Goal: Transaction & Acquisition: Subscribe to service/newsletter

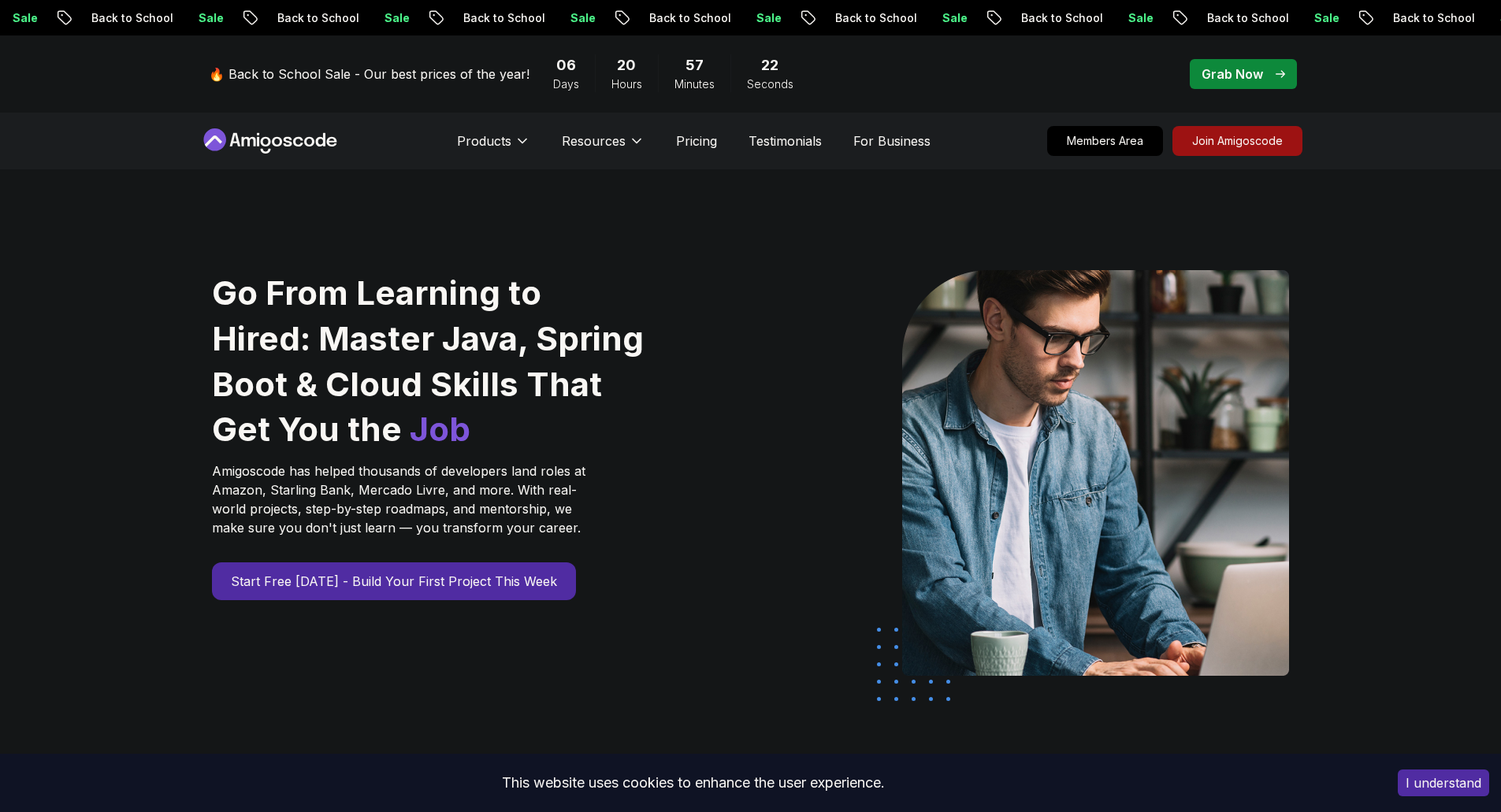
select select "English"
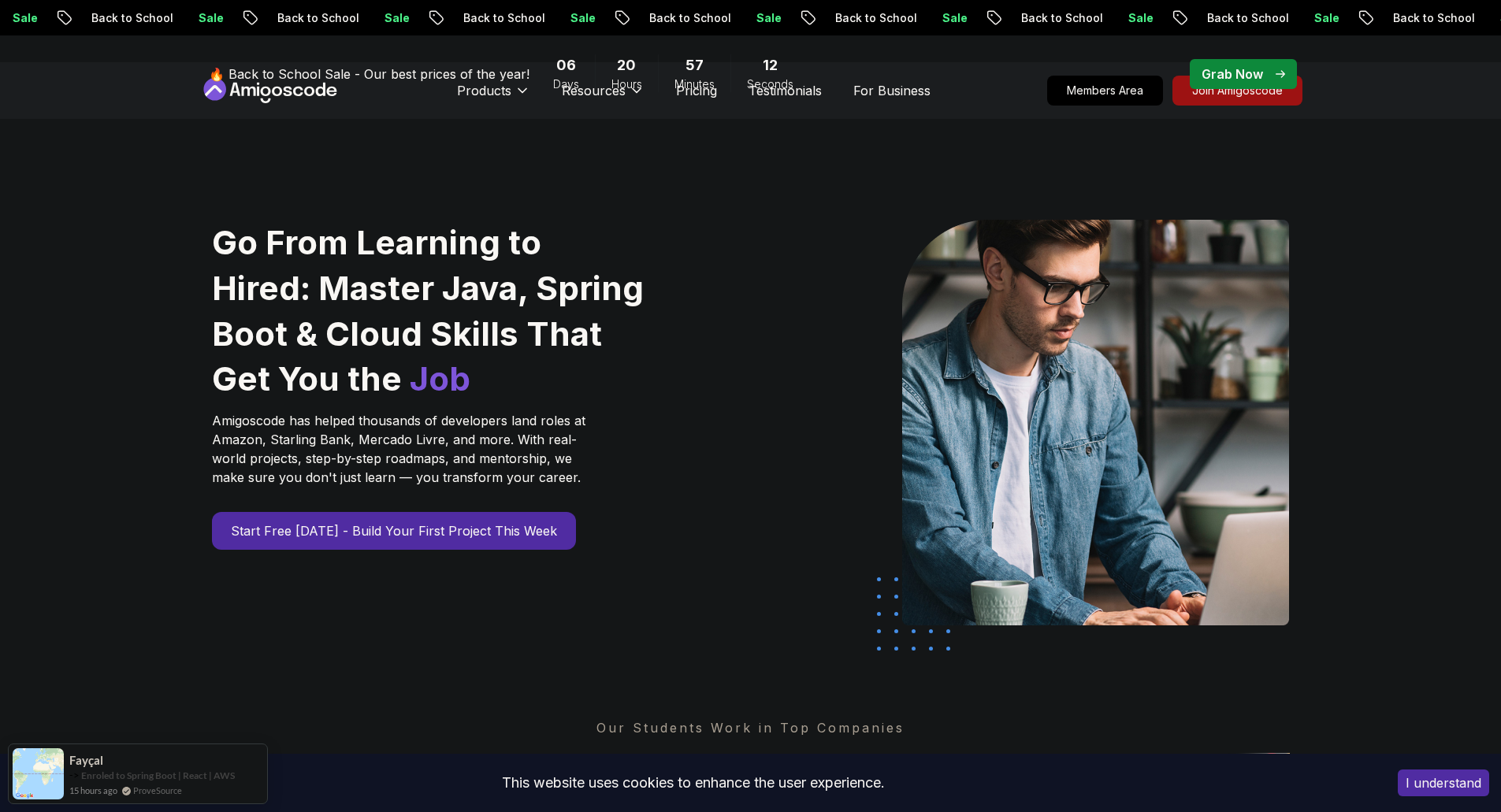
scroll to position [79, 0]
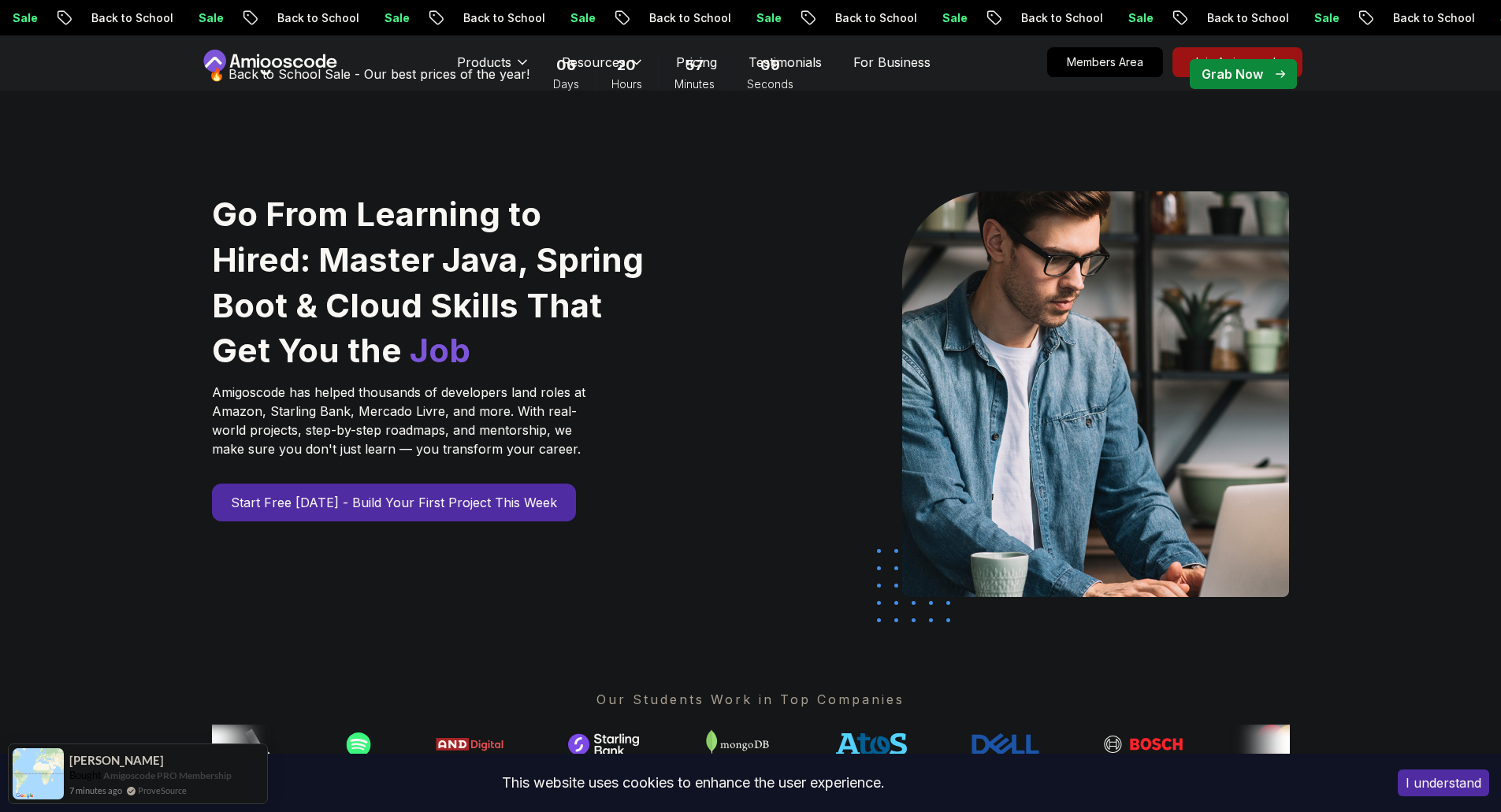
click at [1372, 143] on div "Go From Learning to Hired: Master Java, Spring Boot & Cloud Skills That Get You…" at bounding box center [750, 477] width 1501 height 774
click at [1268, 74] on div "Grab Now" at bounding box center [1243, 73] width 84 height 19
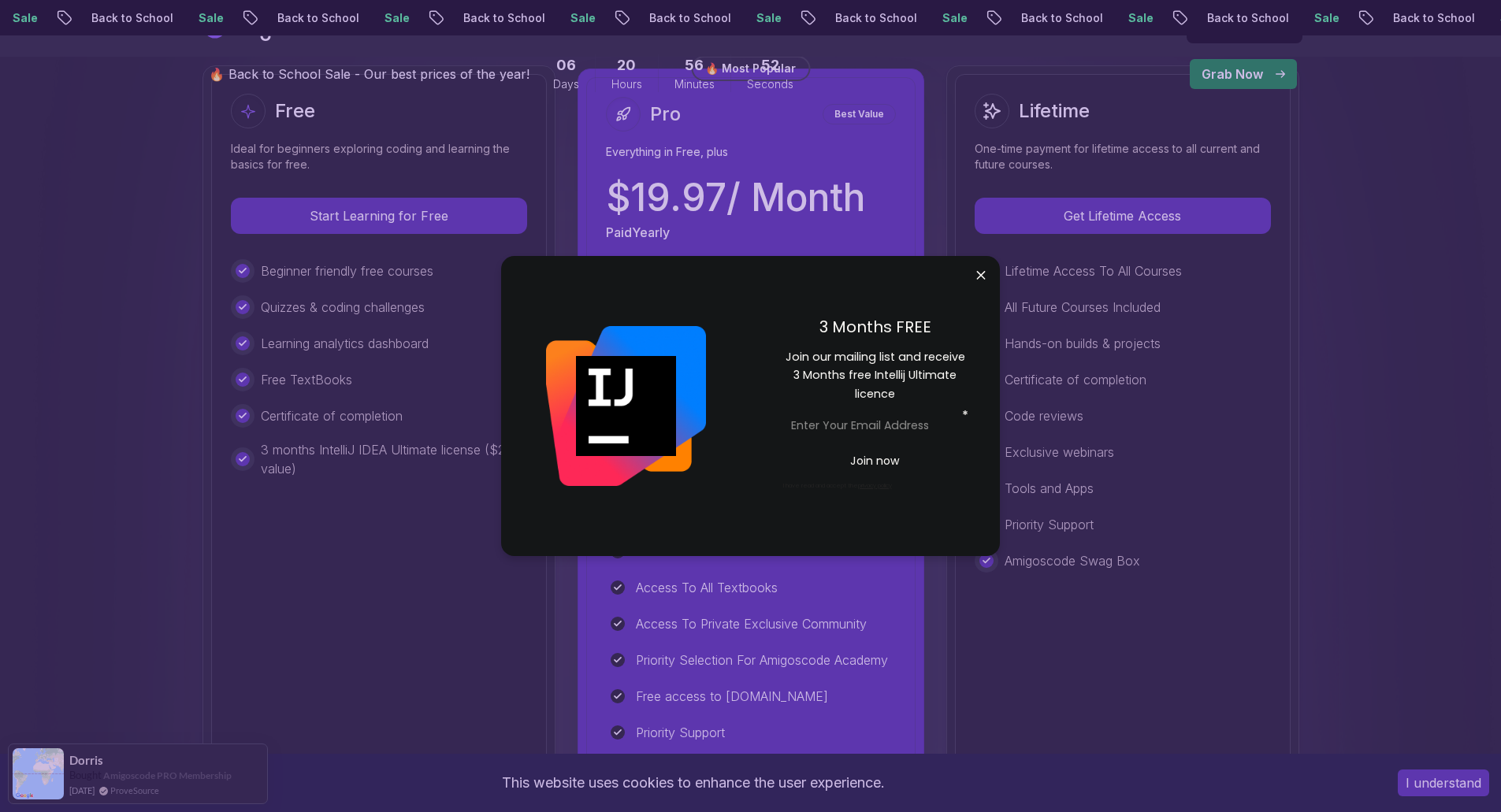
scroll to position [472, 0]
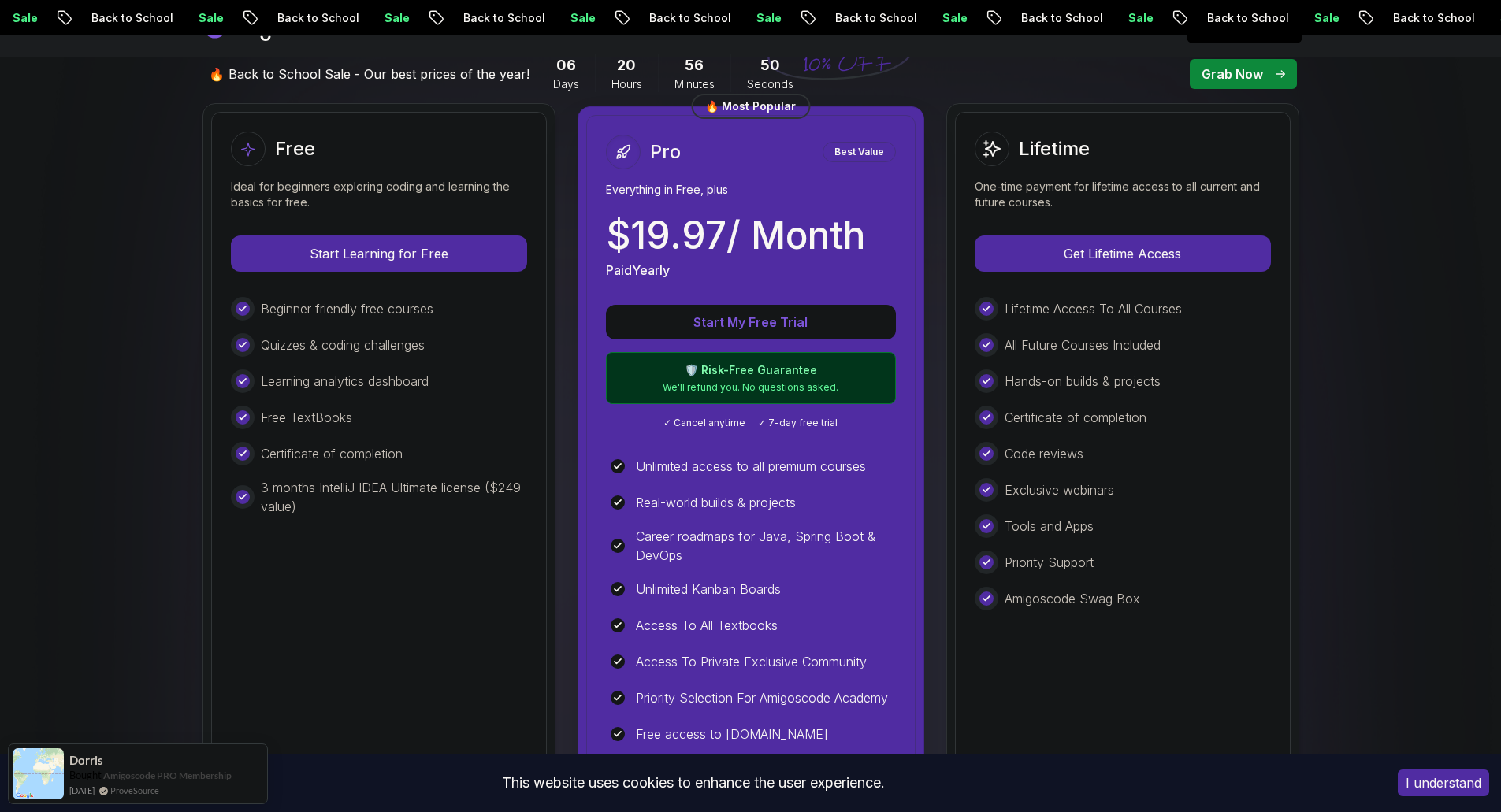
click at [1233, 74] on p "Grab Now" at bounding box center [1233, 73] width 62 height 19
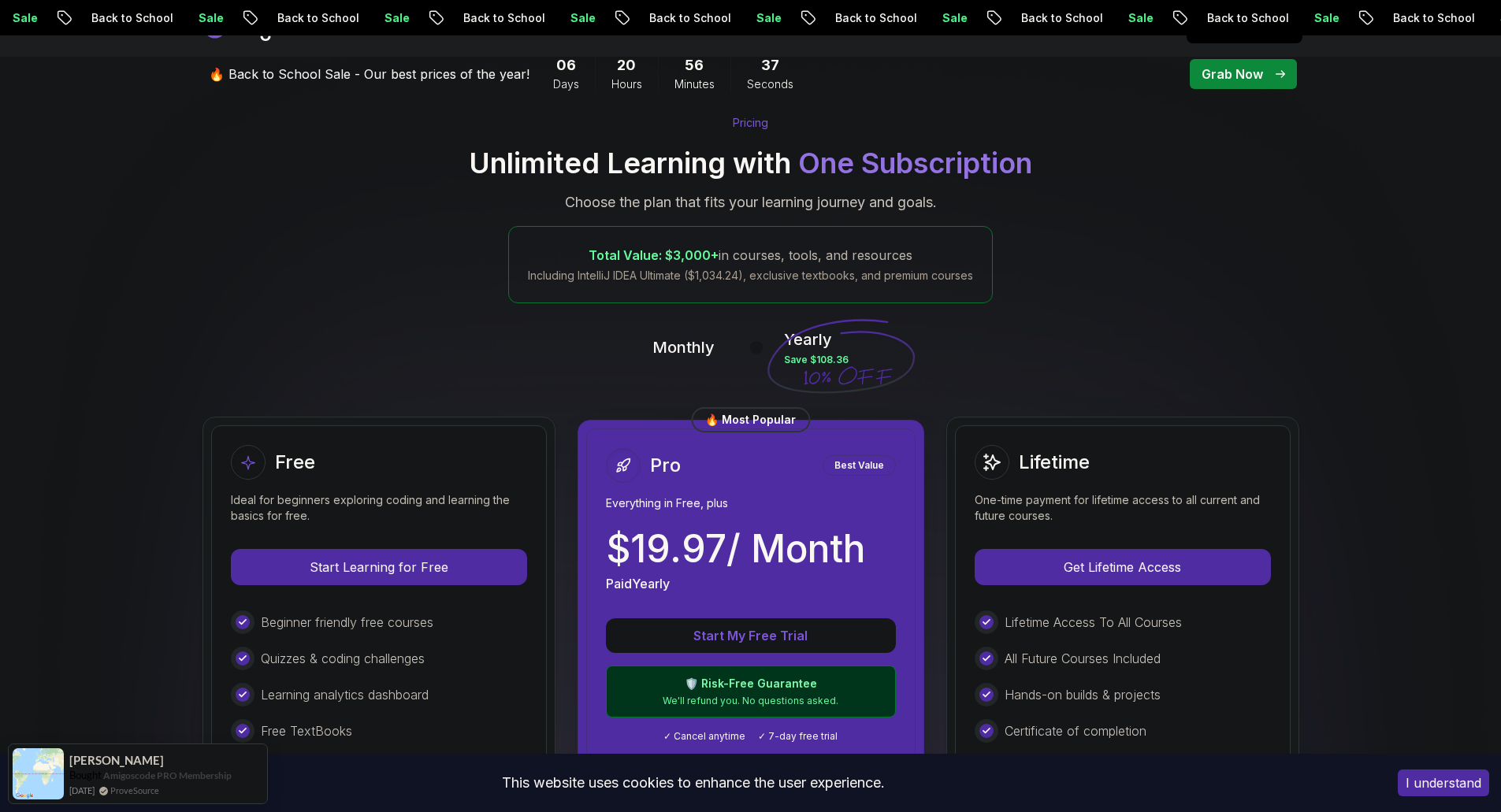
scroll to position [157, 0]
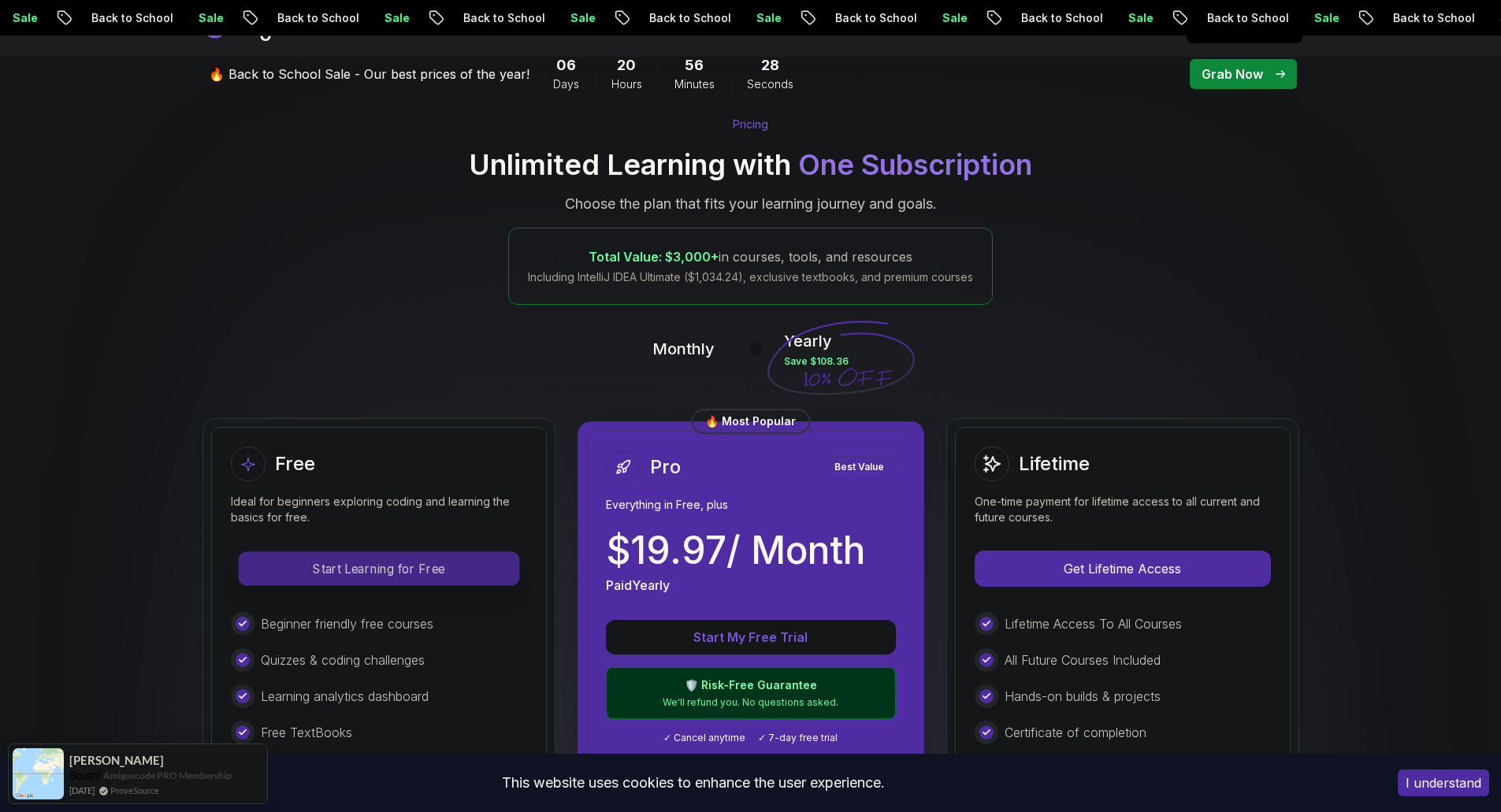
click at [436, 570] on p "Start Learning for Free" at bounding box center [378, 568] width 280 height 33
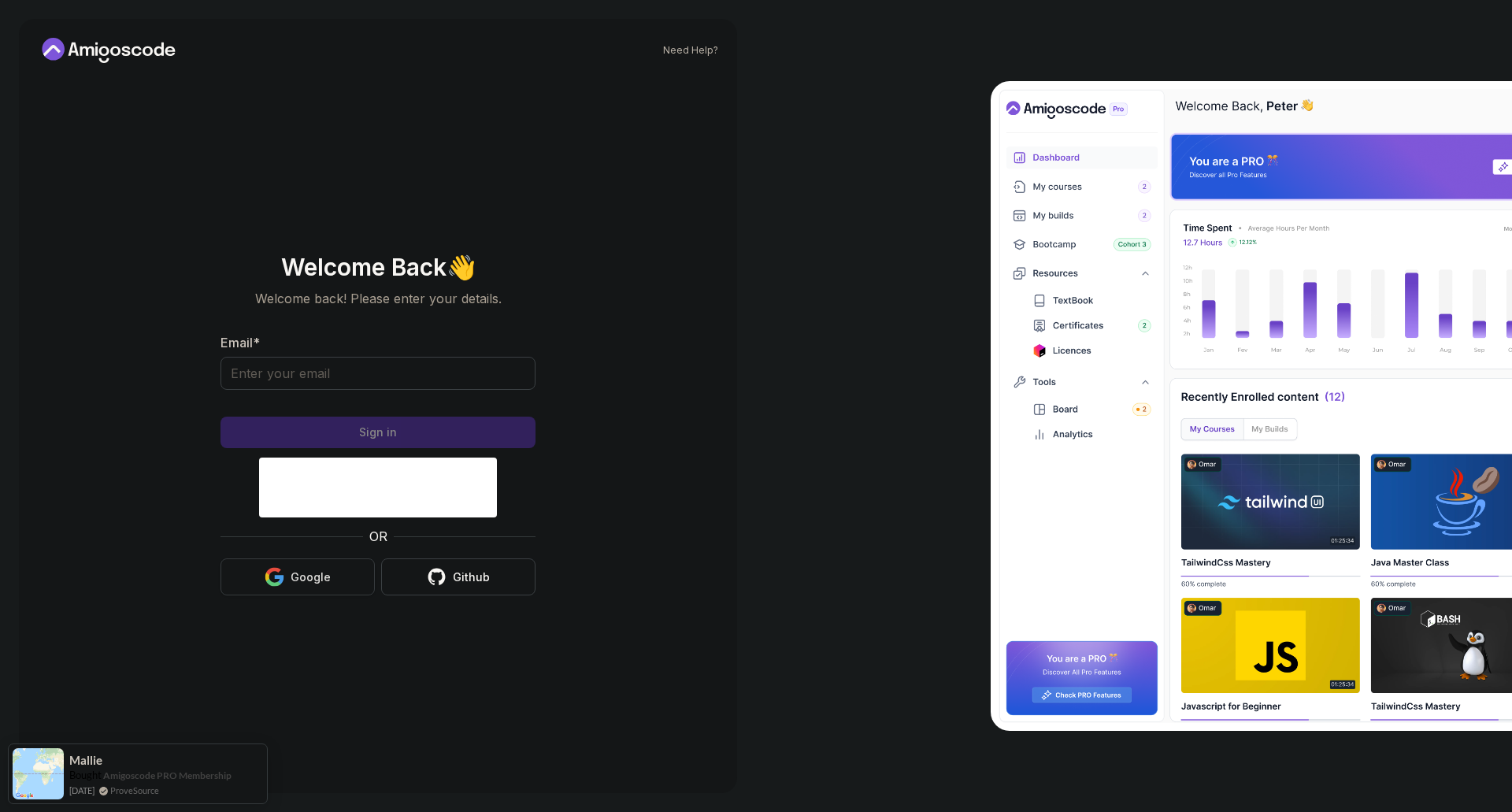
click at [318, 578] on div "Google" at bounding box center [311, 577] width 41 height 16
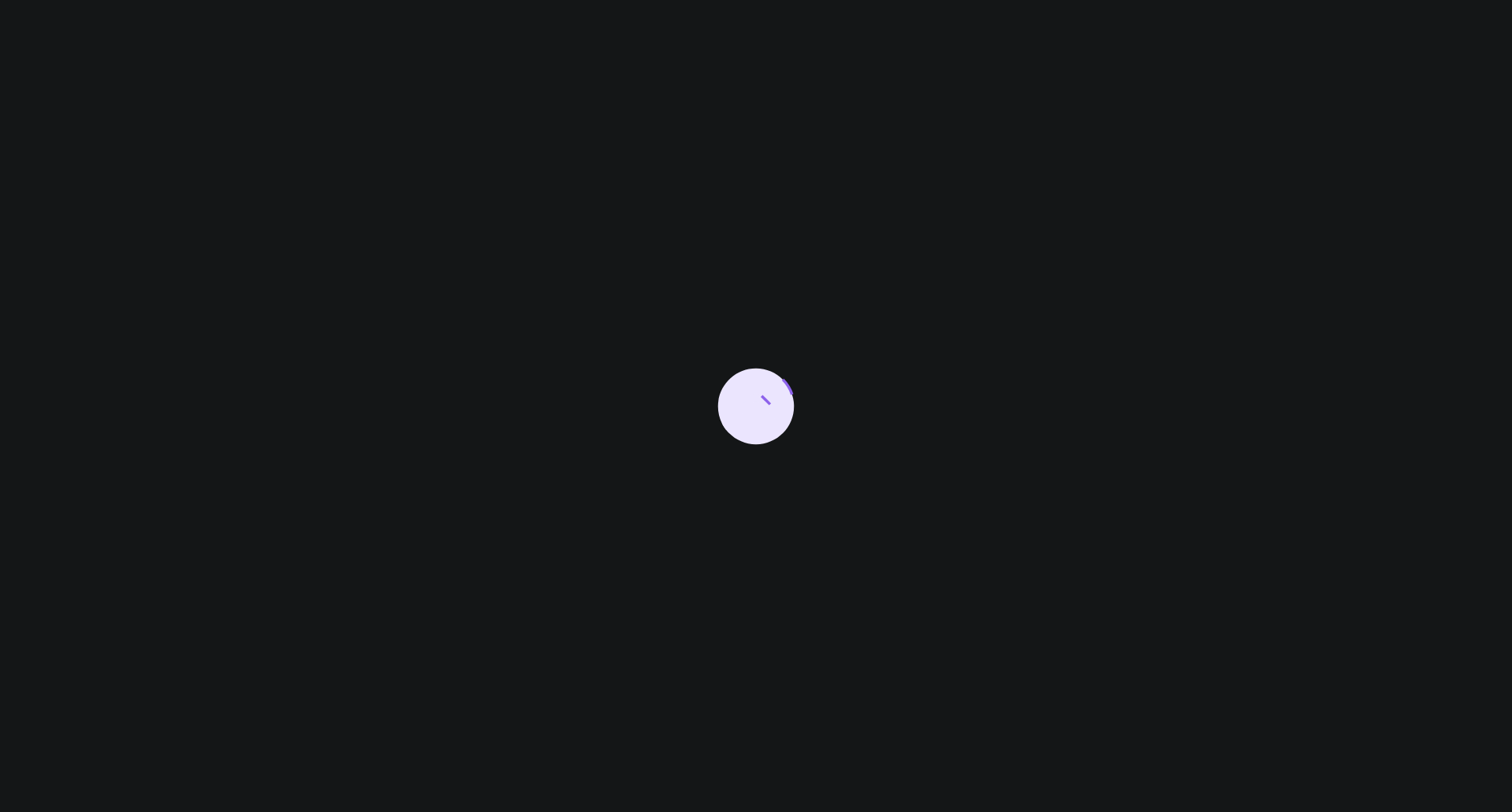
select select "English"
